Goal: Information Seeking & Learning: Find specific fact

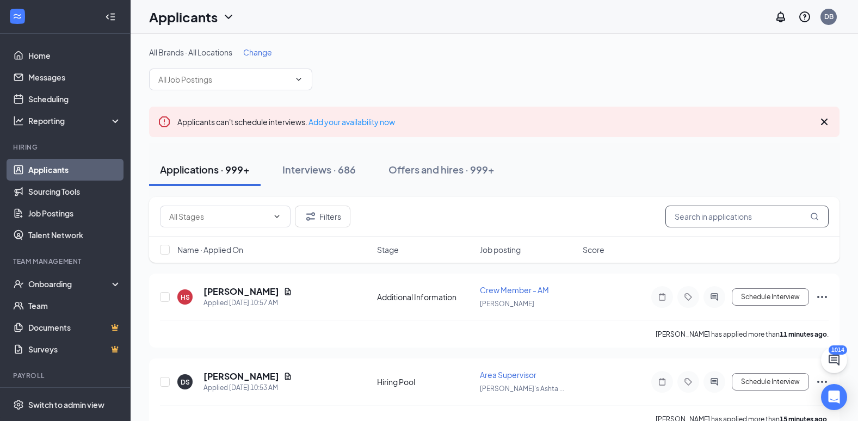
click at [703, 214] on input "text" at bounding box center [747, 217] width 163 height 22
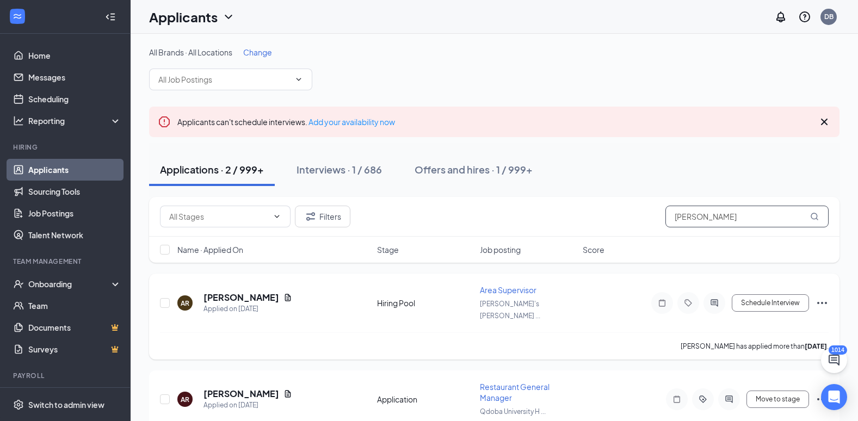
scroll to position [41, 0]
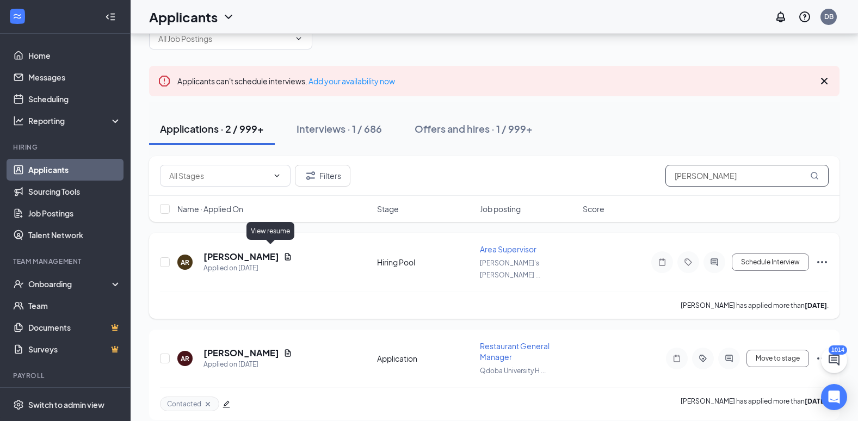
type input "[PERSON_NAME]"
click at [285, 253] on icon "Document" at bounding box center [288, 256] width 6 height 7
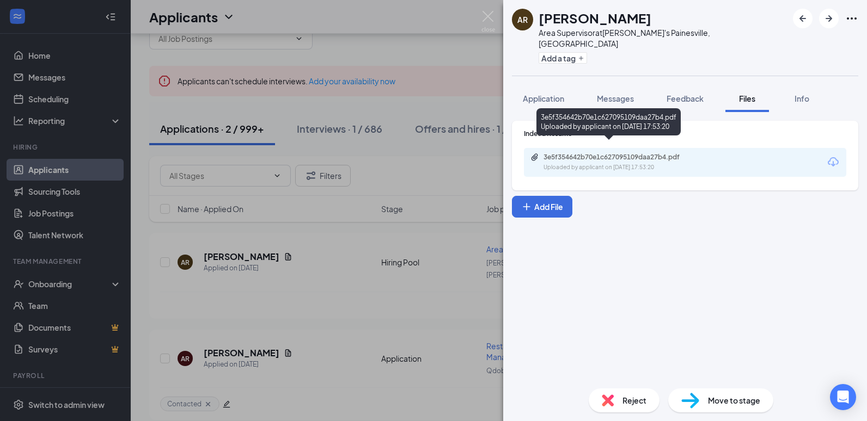
click at [625, 153] on div "3e5f354642b70e1c627095109daa27b4.pdf" at bounding box center [619, 157] width 152 height 9
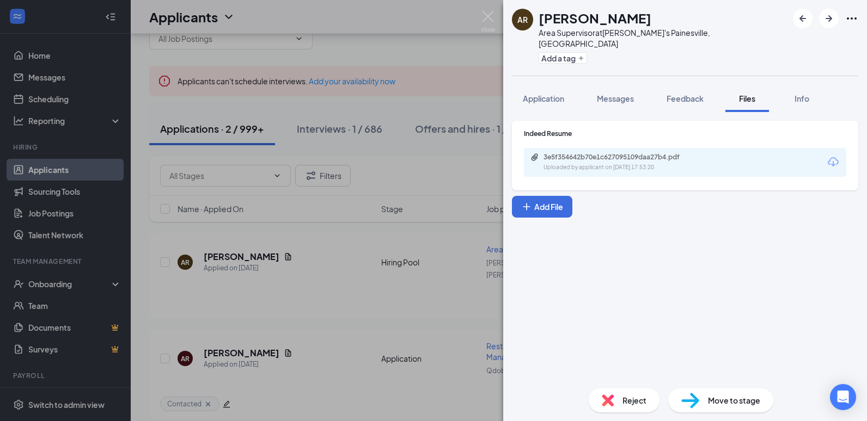
click at [482, 42] on div "AR [PERSON_NAME] Area Supervisor at [PERSON_NAME]'s Painesville, [GEOGRAPHIC_DA…" at bounding box center [433, 210] width 867 height 421
